Goal: Register for event/course

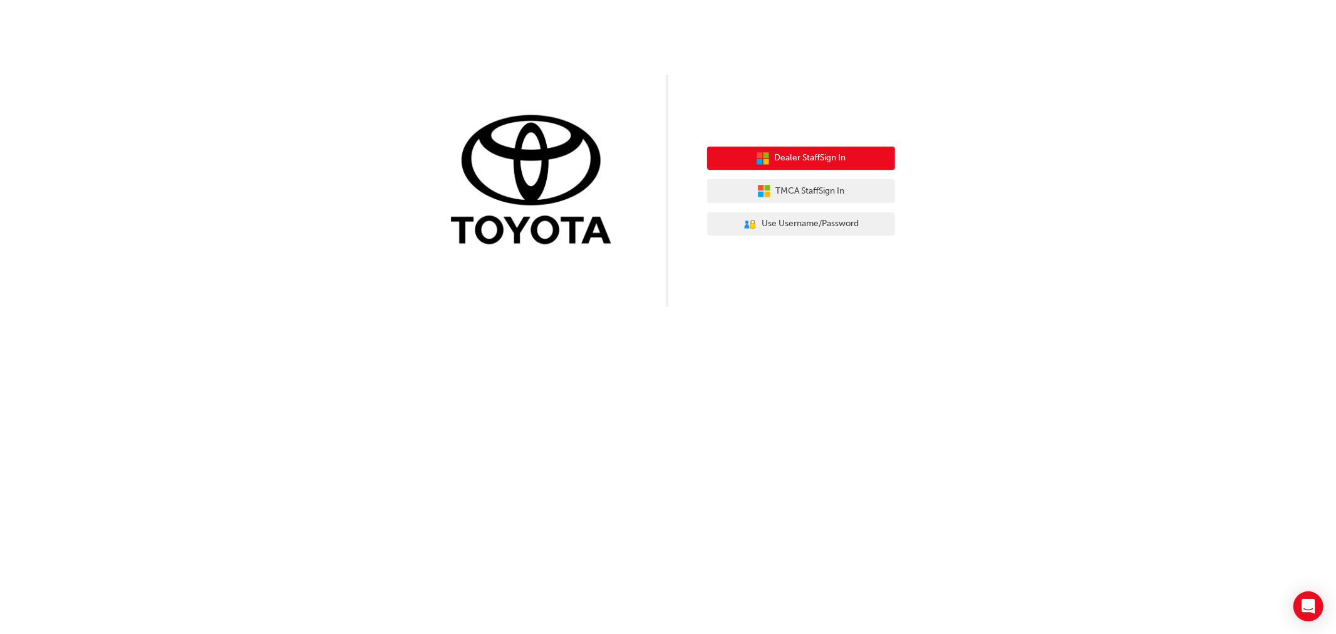
click at [811, 163] on span "Dealer Staff Sign In" at bounding box center [810, 158] width 71 height 14
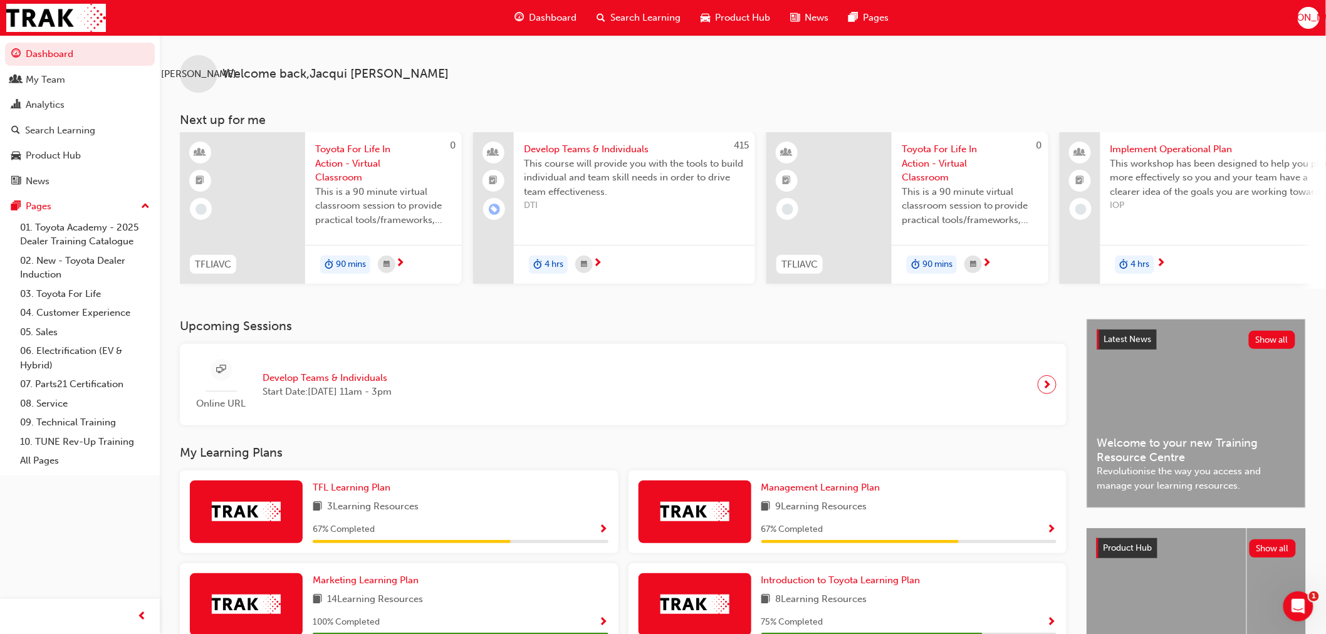
click at [603, 342] on div "Upcoming Sessions Online URL Develop Teams & Individuals Start Date: Wed 3 Sep …" at bounding box center [633, 372] width 907 height 107
click at [340, 165] on span "Toyota For Life In Action - Virtual Classroom" at bounding box center [383, 163] width 137 height 43
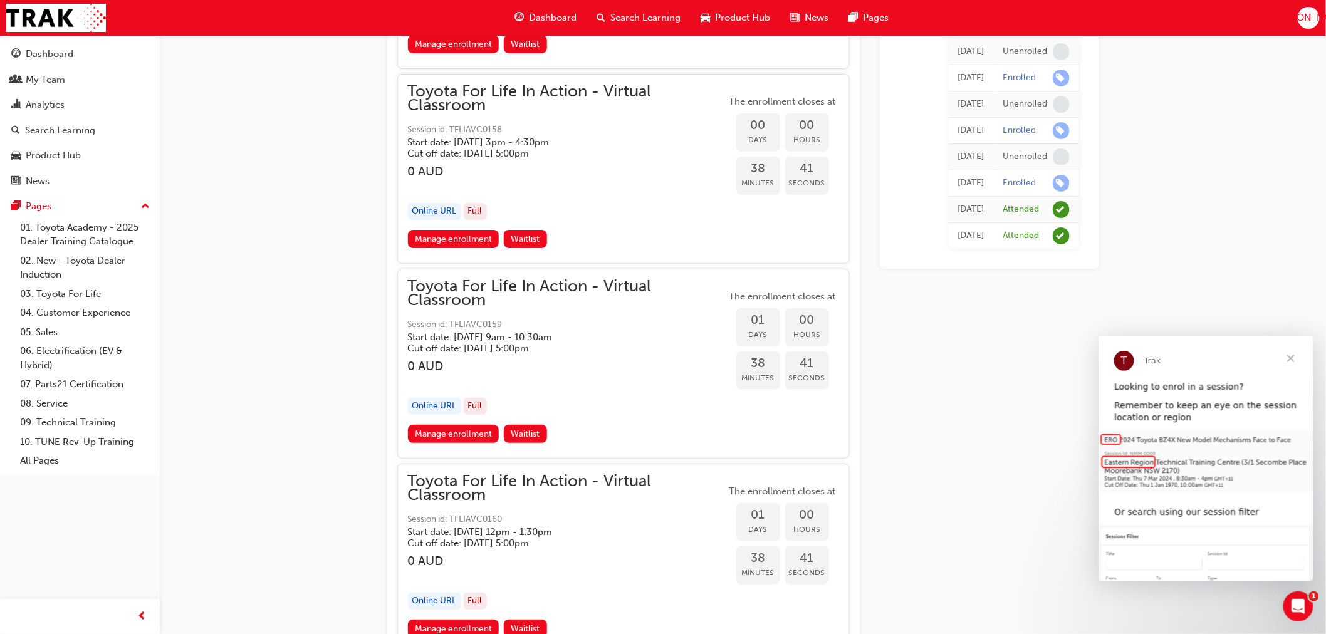
scroll to position [1922, 0]
click at [1290, 356] on span "Close" at bounding box center [1290, 357] width 45 height 45
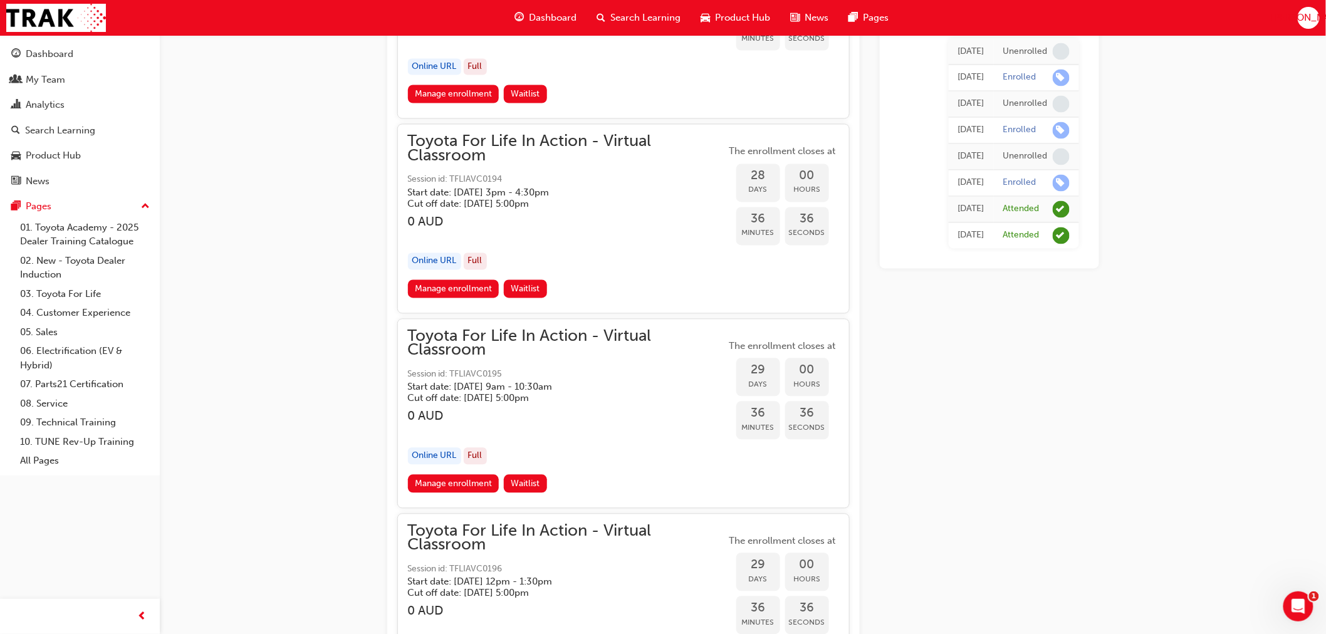
scroll to position [8605, 0]
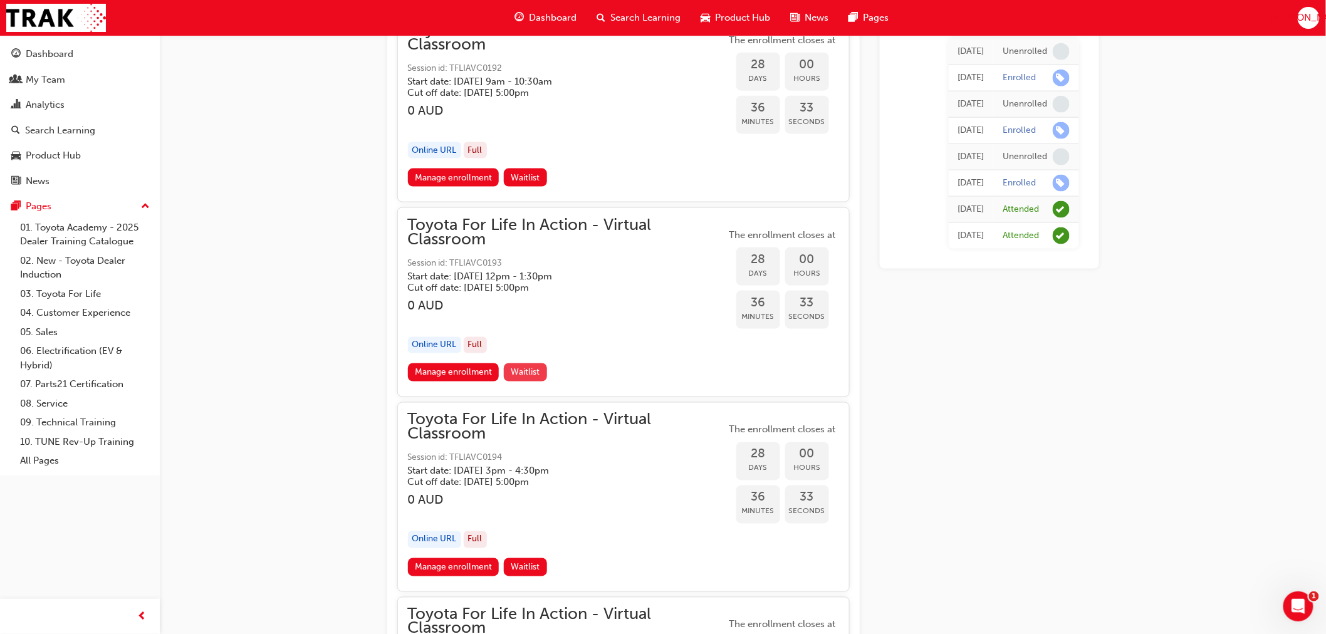
click at [519, 367] on span "Waitlist" at bounding box center [525, 372] width 29 height 11
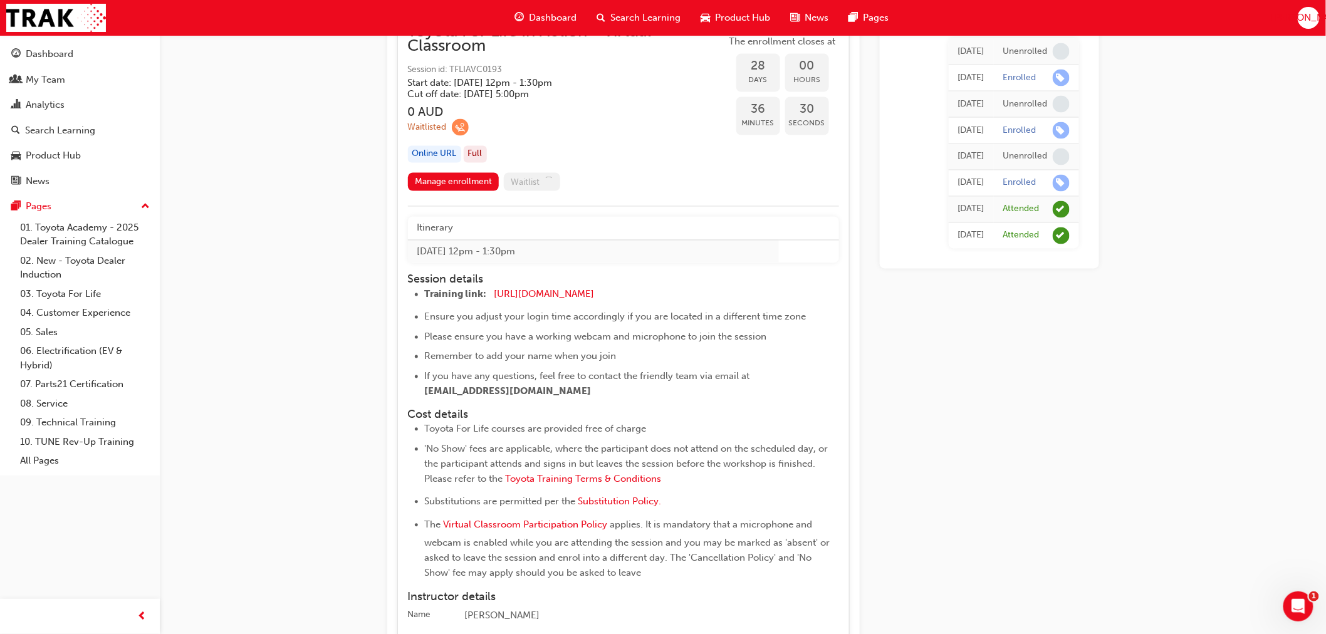
scroll to position [8814, 0]
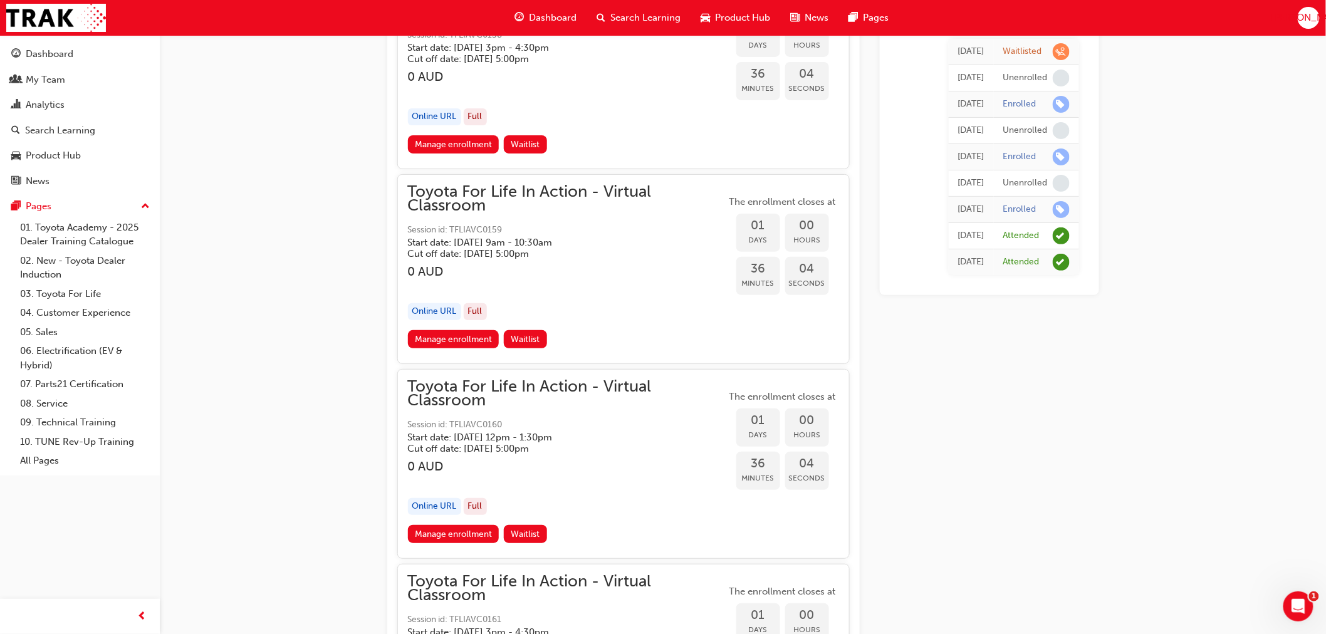
scroll to position [1991, 0]
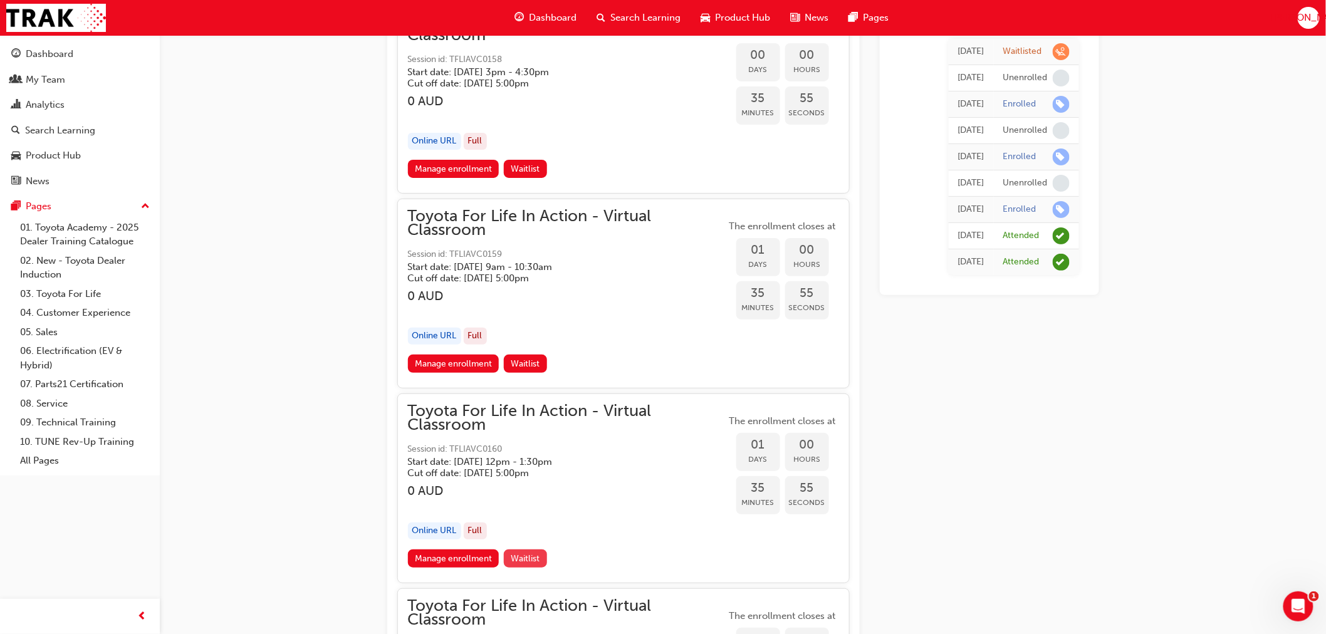
click at [529, 553] on span "Waitlist" at bounding box center [525, 558] width 29 height 11
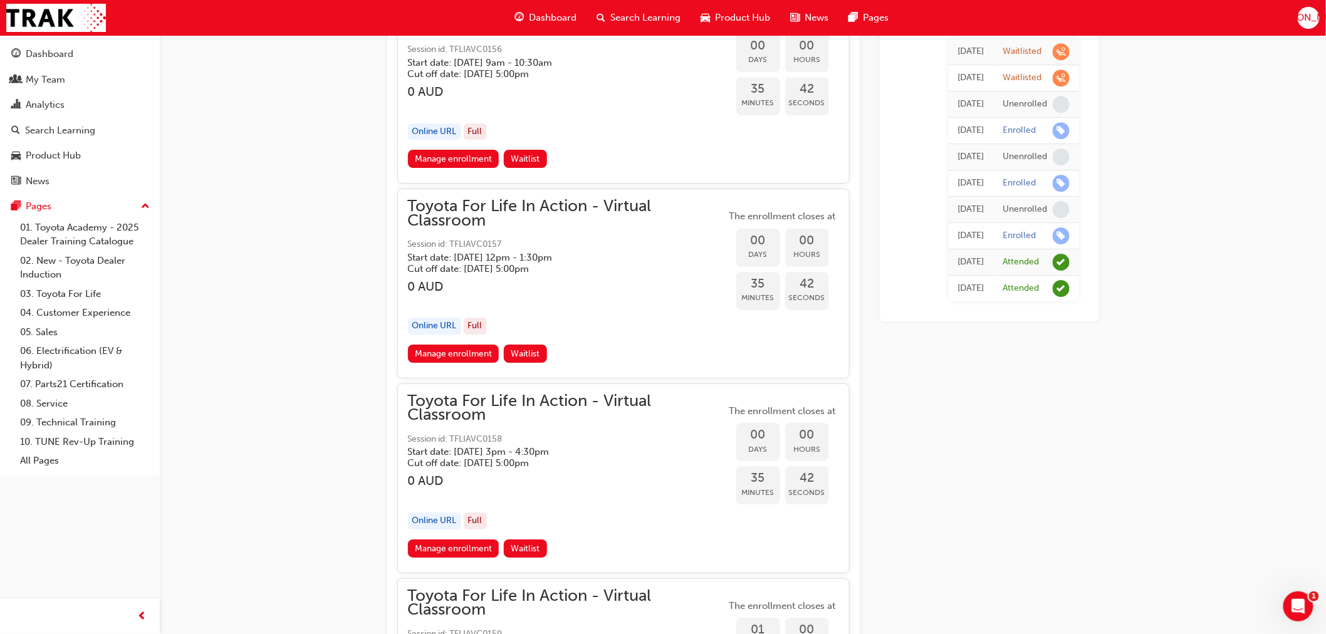
scroll to position [1643, 0]
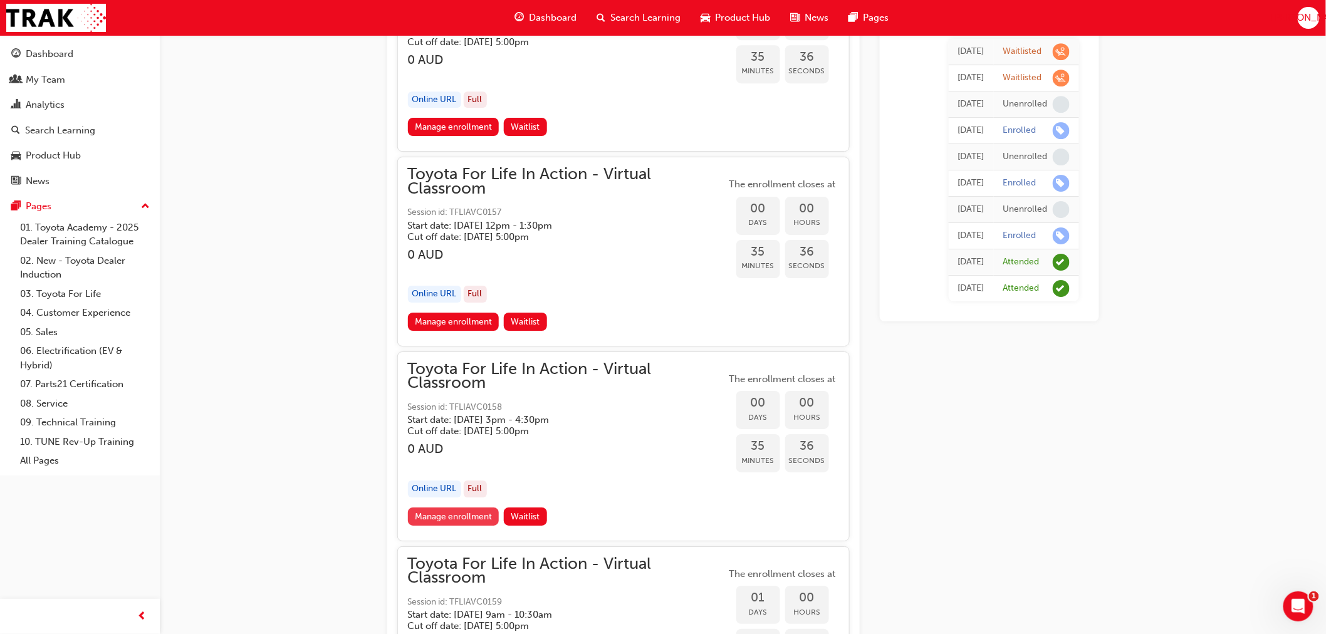
click at [442, 511] on link "Manage enrollment" at bounding box center [453, 517] width 91 height 18
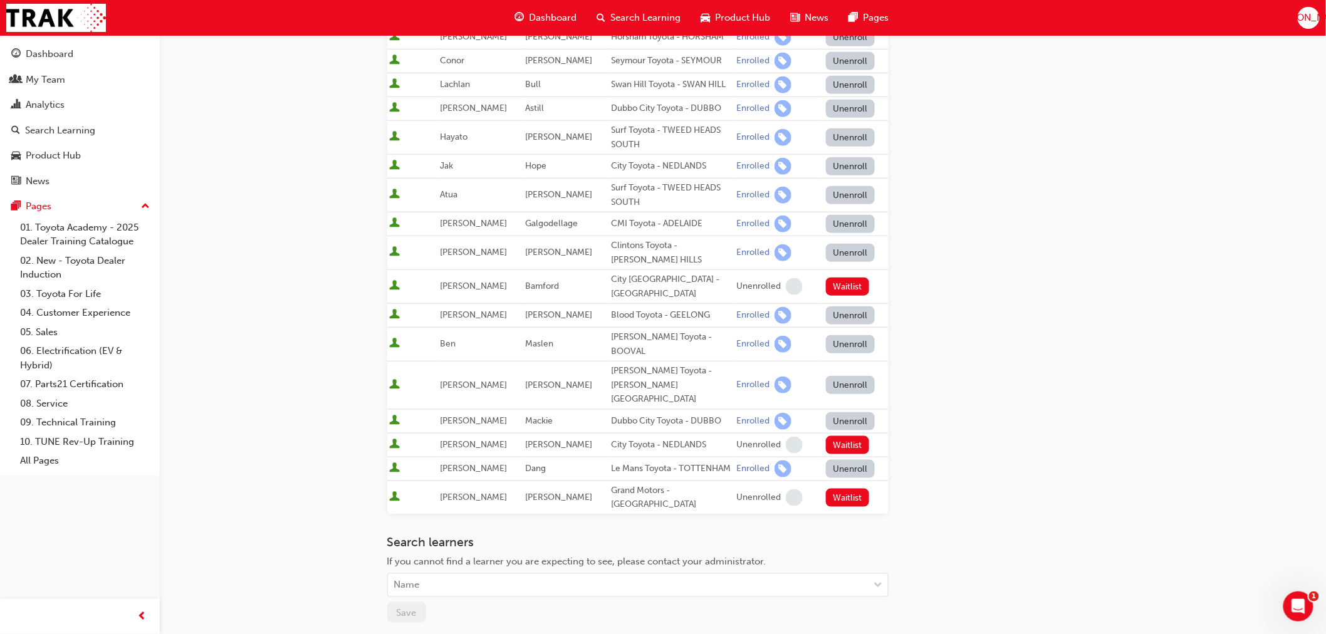
scroll to position [348, 0]
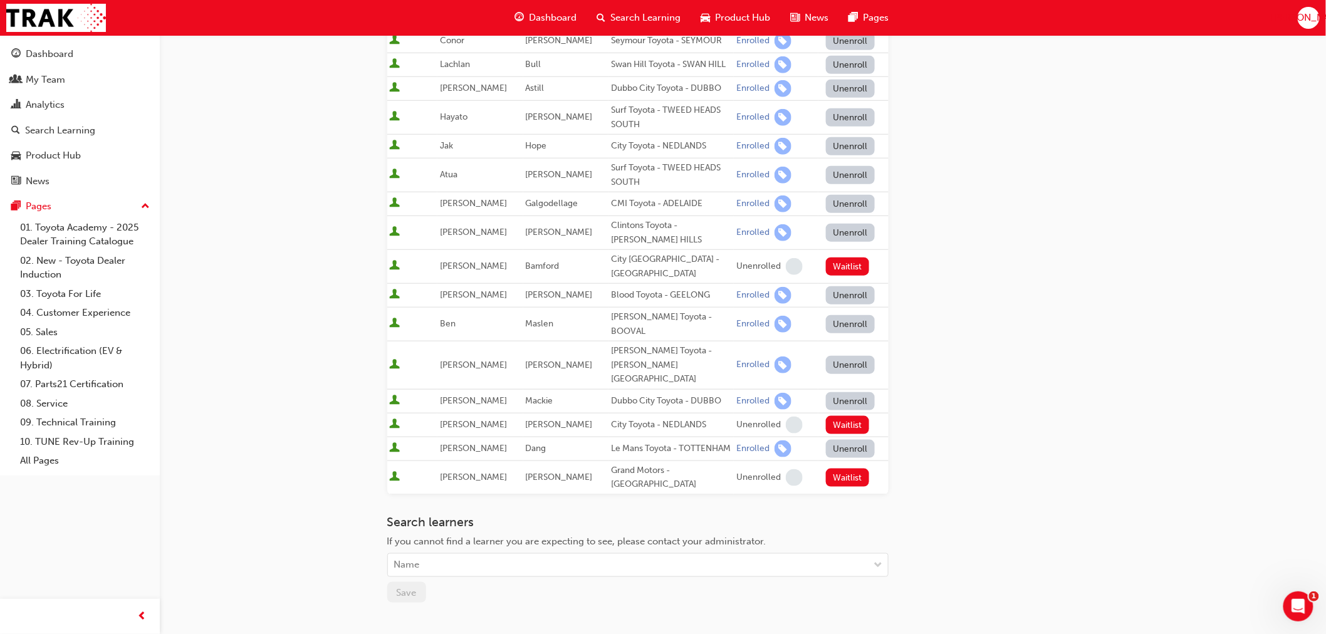
click at [1064, 479] on div "Go to session detail page Manage enrollment for Toyota For Life In Action - Vir…" at bounding box center [743, 193] width 712 height 1013
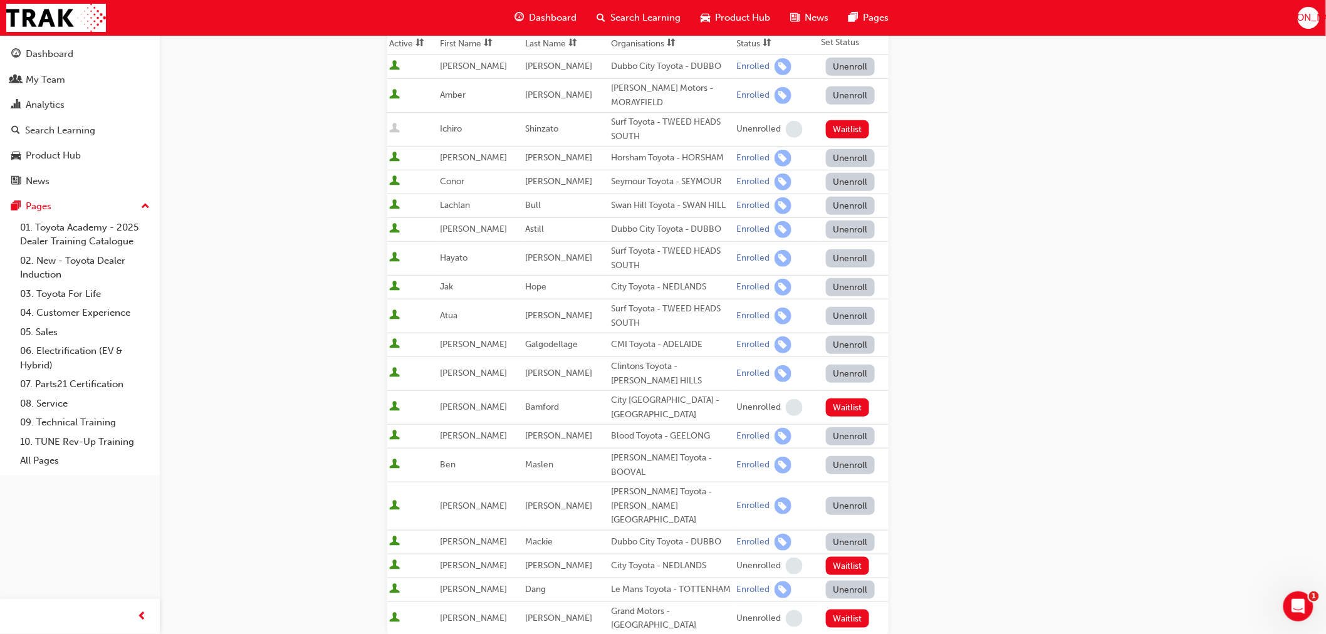
scroll to position [70, 0]
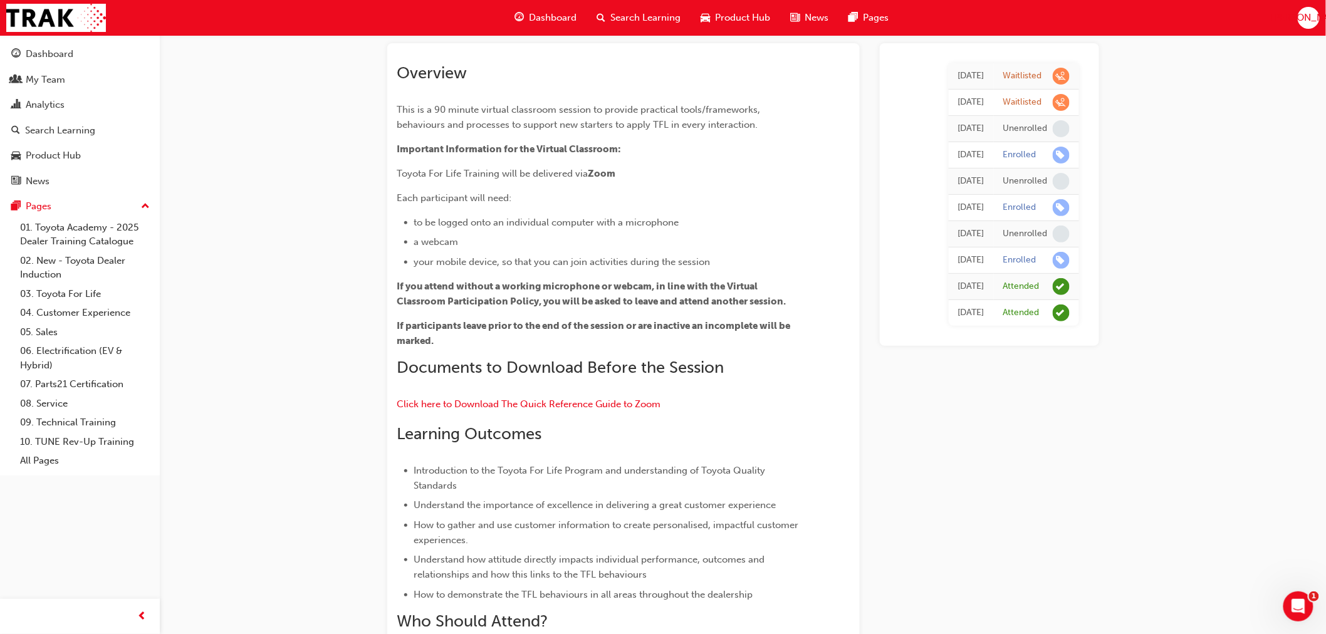
scroll to position [1643, 0]
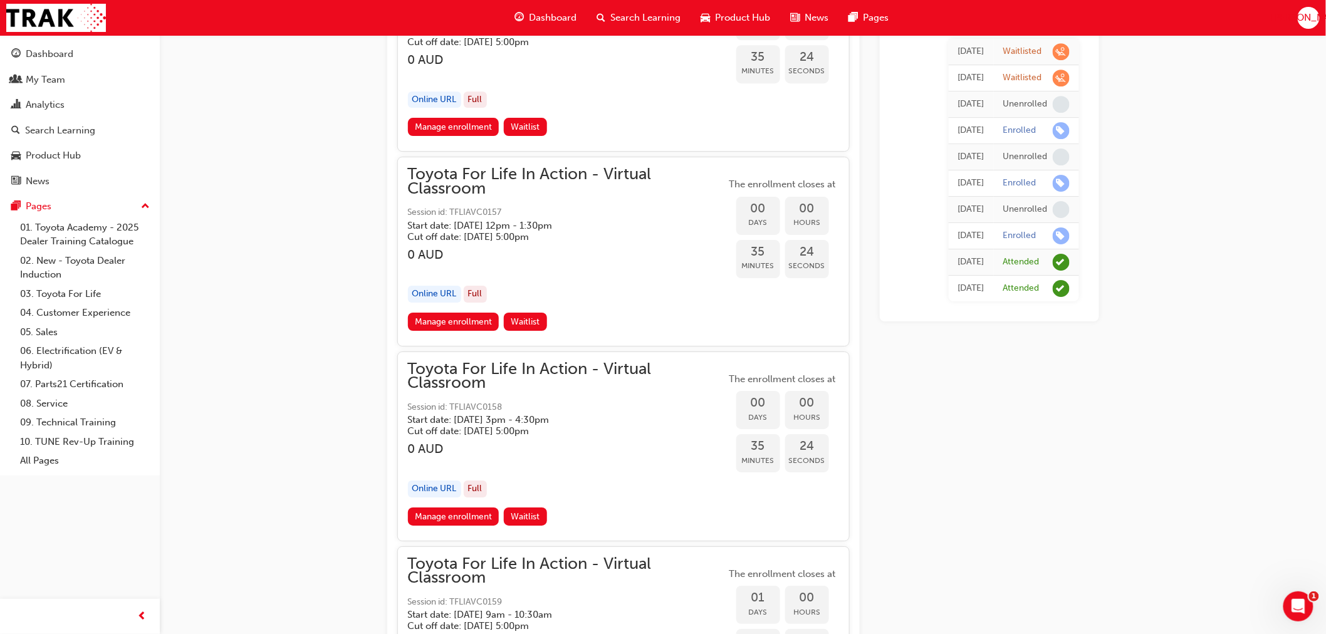
click at [1310, 23] on span "JO" at bounding box center [1308, 18] width 75 height 14
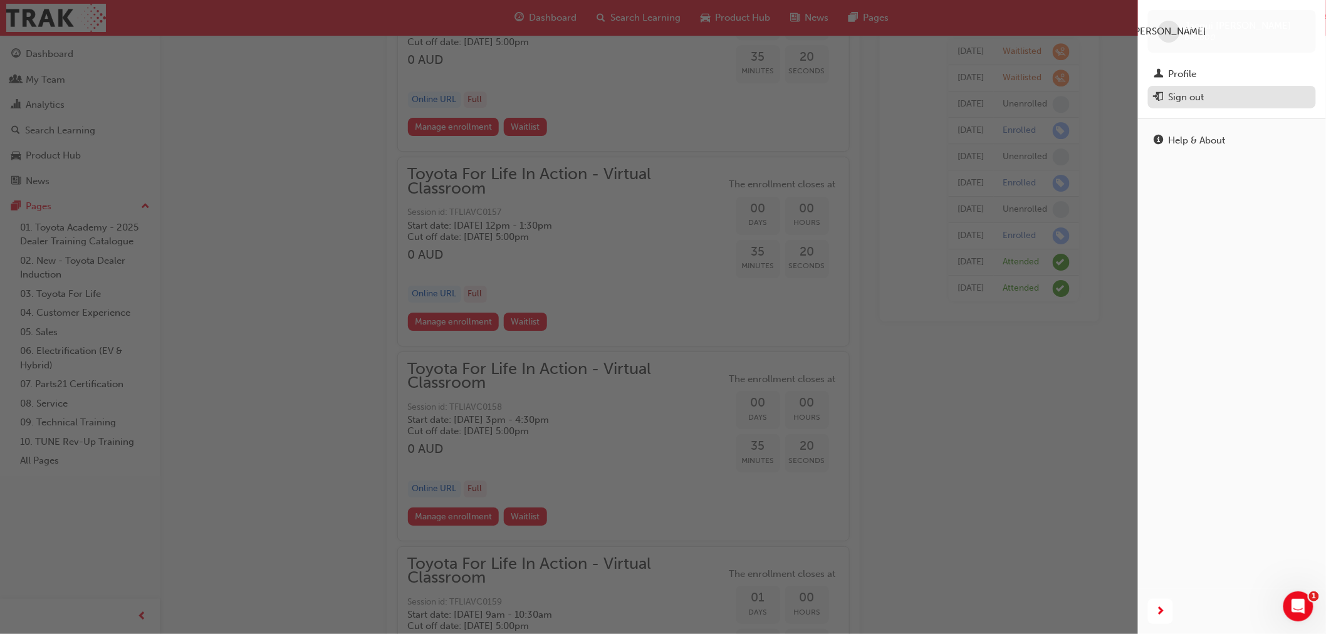
click at [1185, 104] on div "Sign out" at bounding box center [1187, 97] width 36 height 14
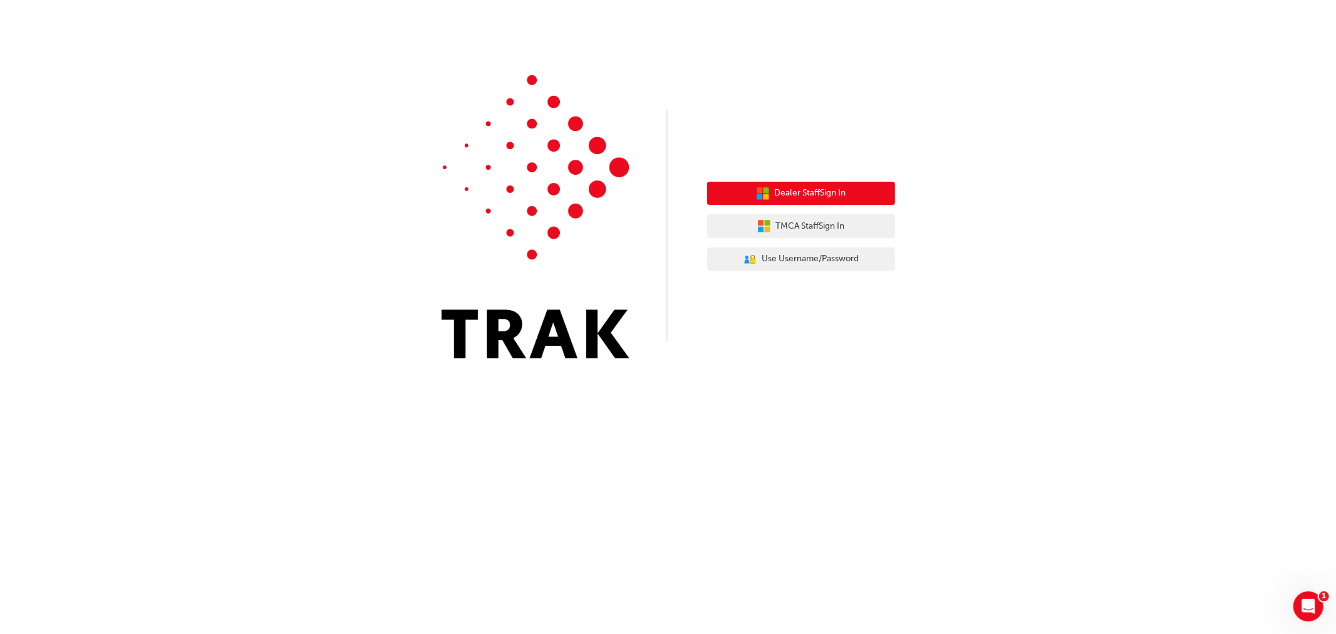
click at [778, 188] on span "Dealer Staff Sign In" at bounding box center [810, 193] width 71 height 14
